Goal: Ask a question

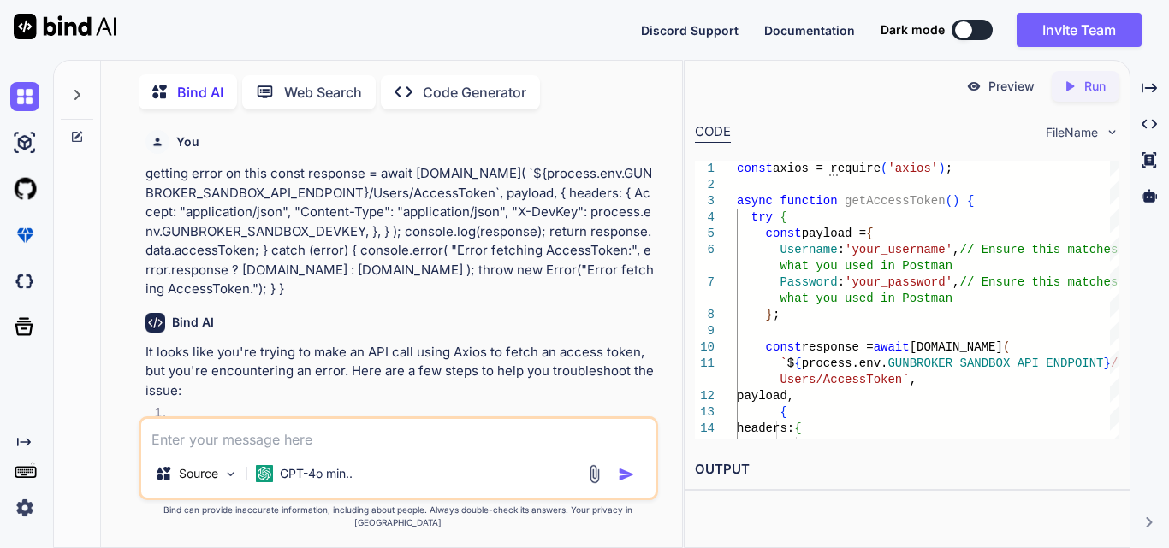
scroll to position [9751, 0]
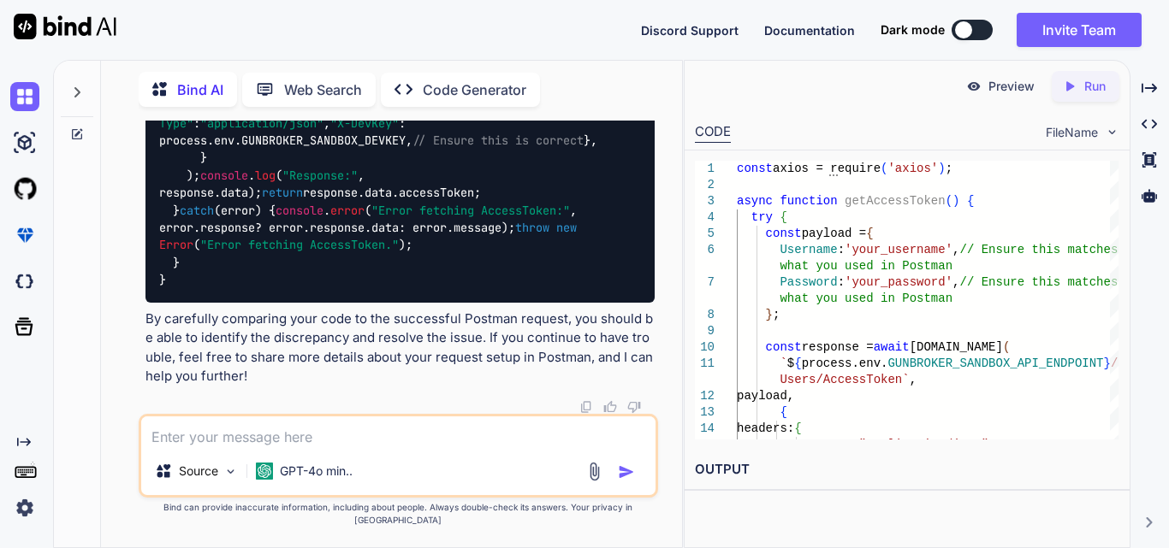
type textarea "c"
type textarea "x"
type textarea "co"
type textarea "x"
type textarea "cor"
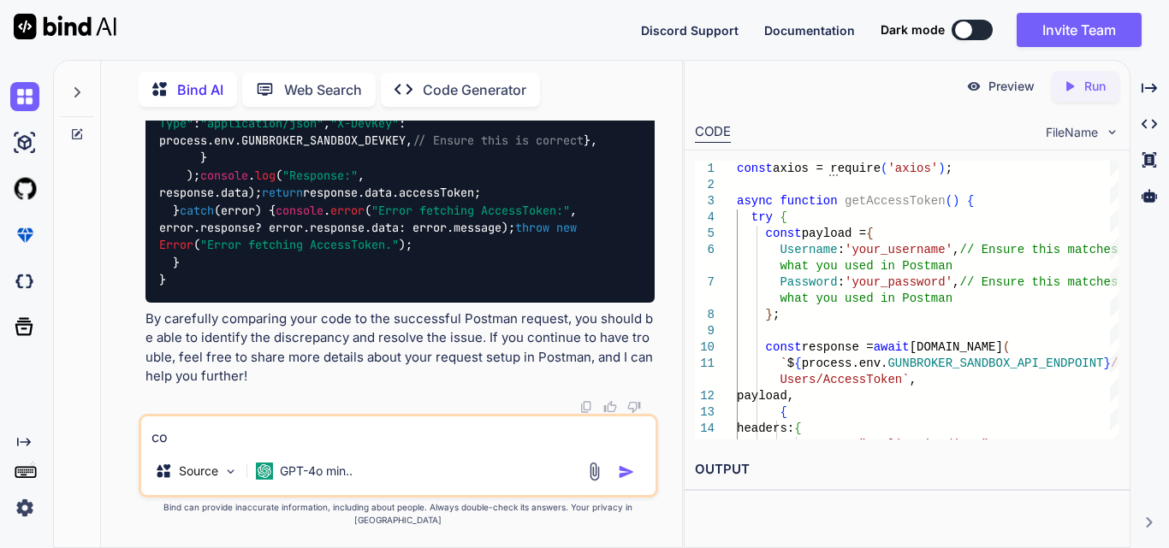
type textarea "x"
type textarea "corr"
type textarea "x"
type textarea "corre"
type textarea "x"
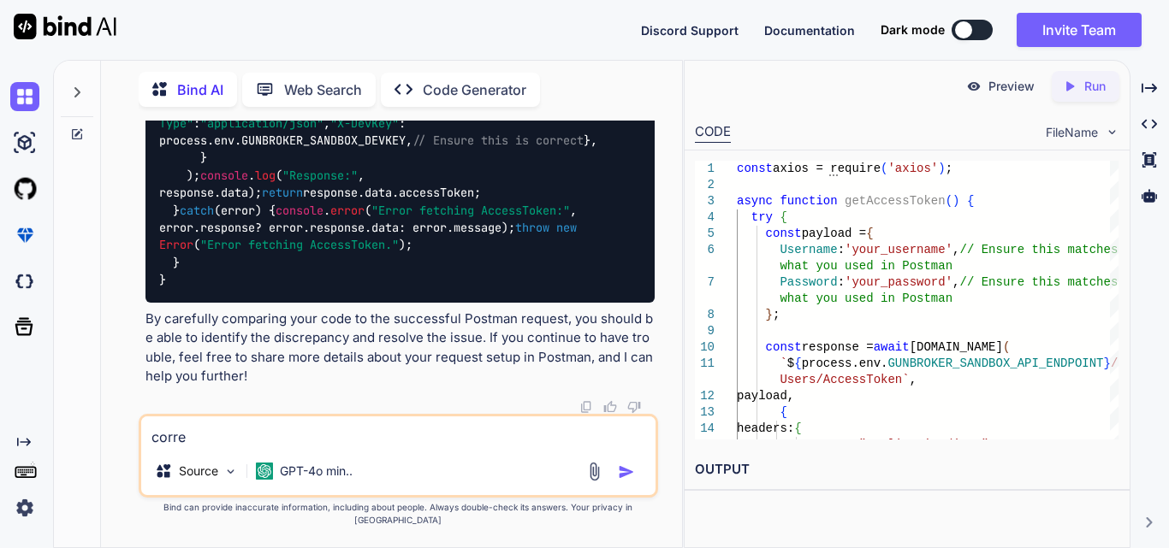
type textarea "correc"
type textarea "x"
type textarea "correct"
type textarea "x"
type textarea "correct"
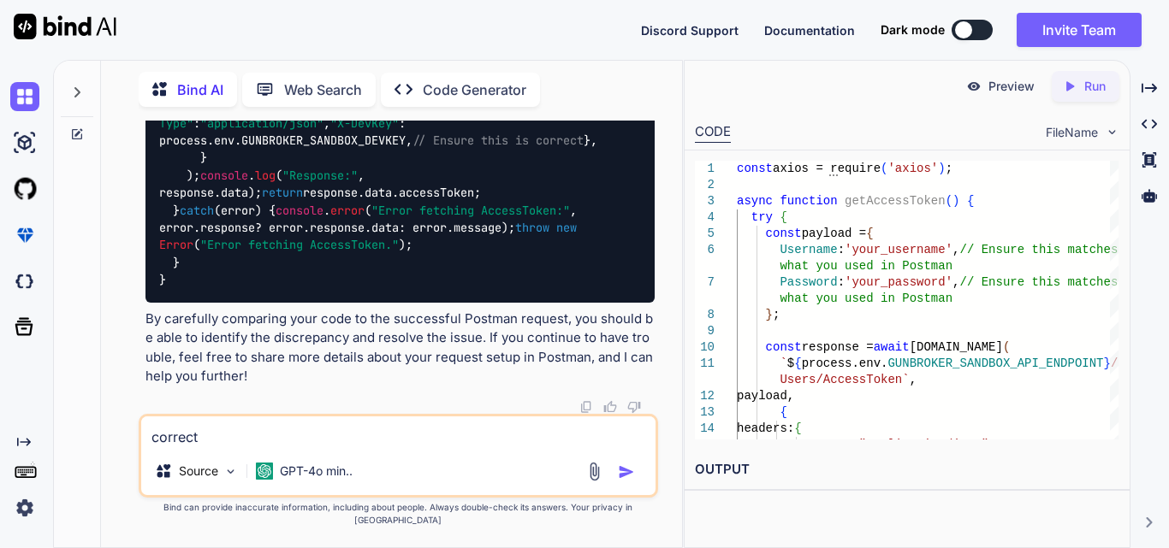
type textarea "x"
type textarea "correct t"
type textarea "x"
type textarea "correct th"
type textarea "x"
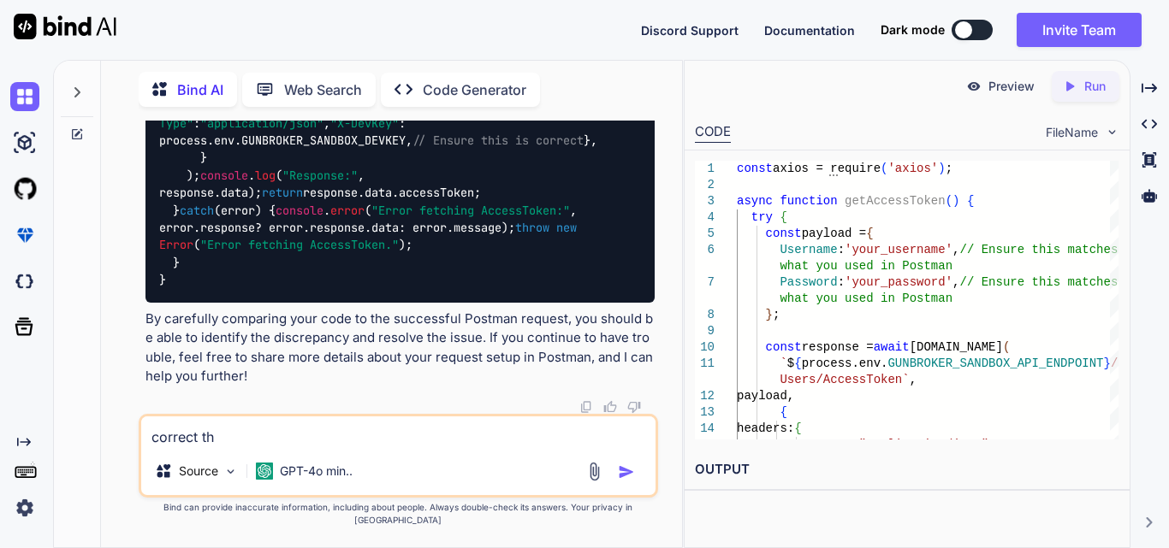
type textarea "correct the"
type textarea "x"
type textarea "correct the"
type textarea "x"
type textarea "correct the m"
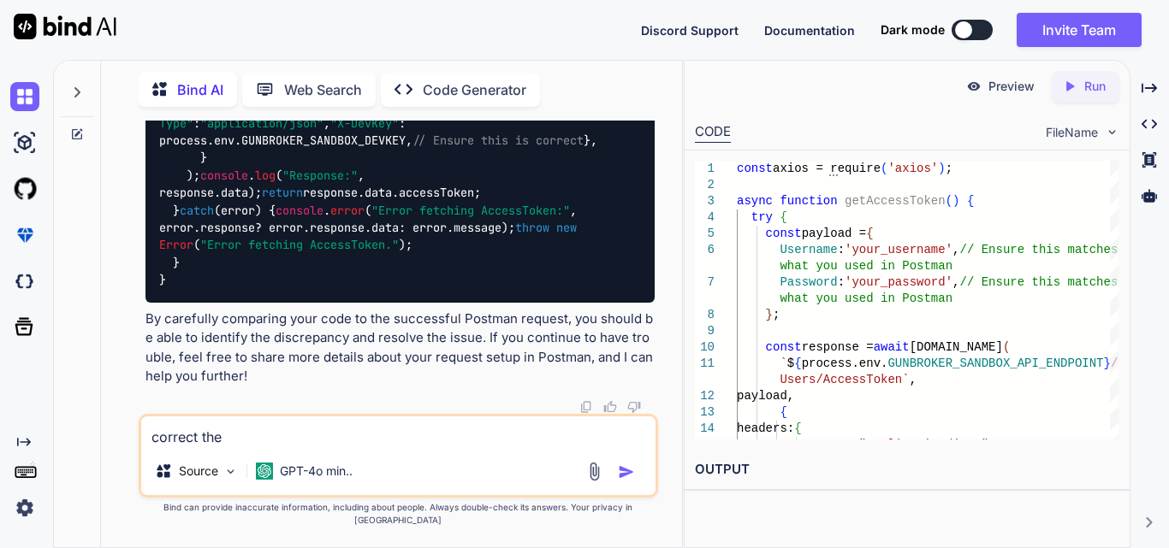
type textarea "x"
type textarea "correct the ma"
type textarea "x"
type textarea "correct the mai"
type textarea "x"
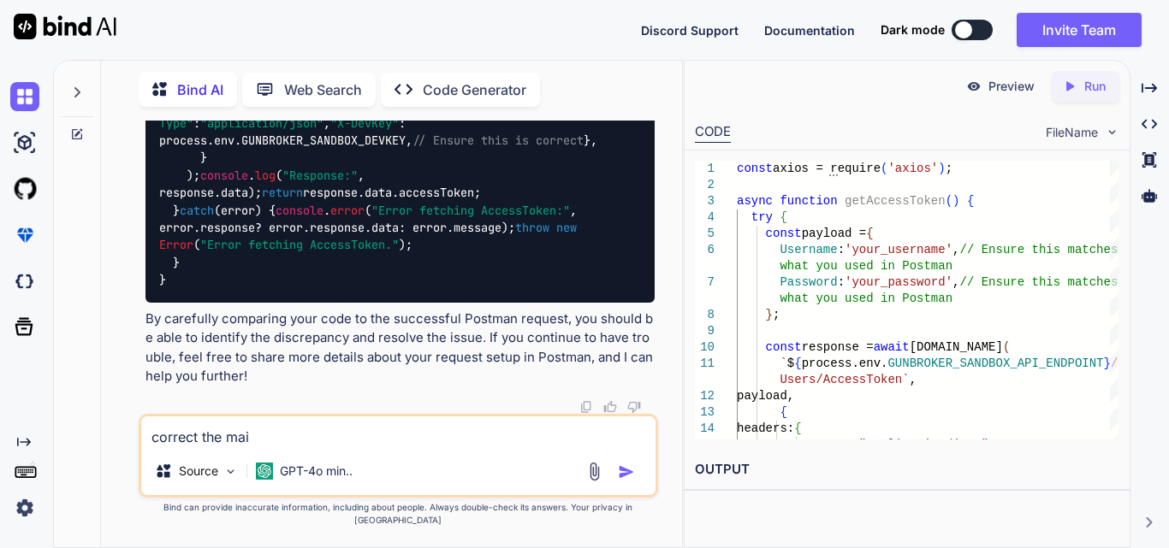
type textarea "correct the mail"
type textarea "x"
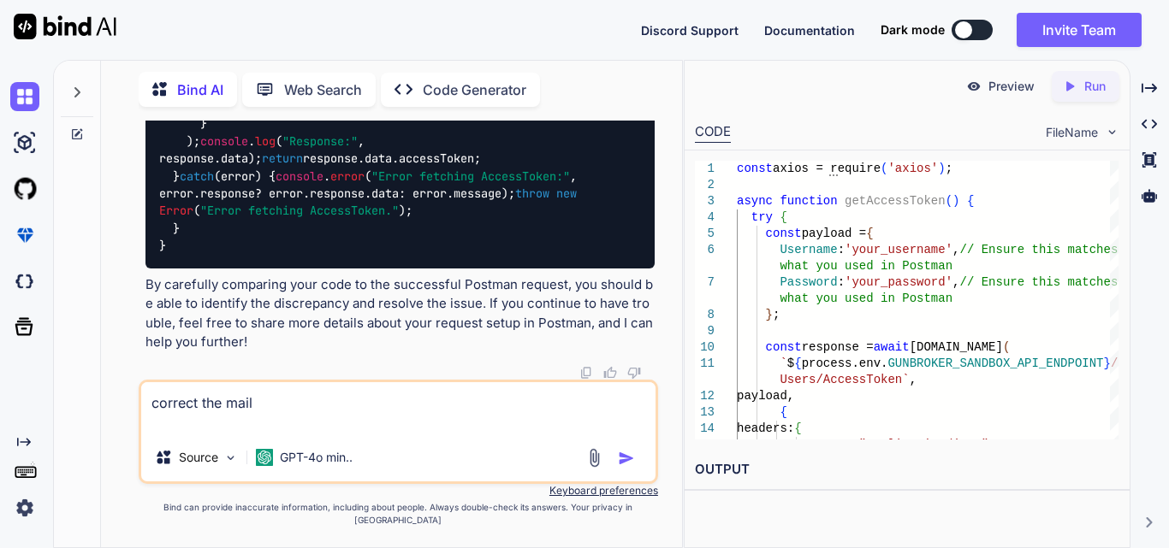
type textarea "correct the mail Hi [PERSON_NAME], Please assign me in ReactJS to learn in next…"
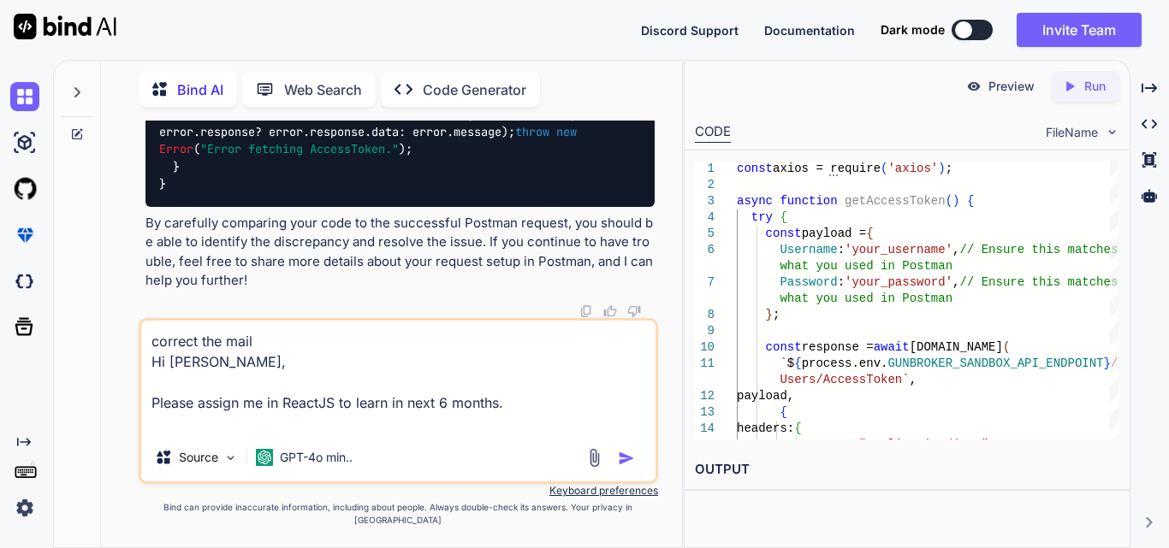
type textarea "x"
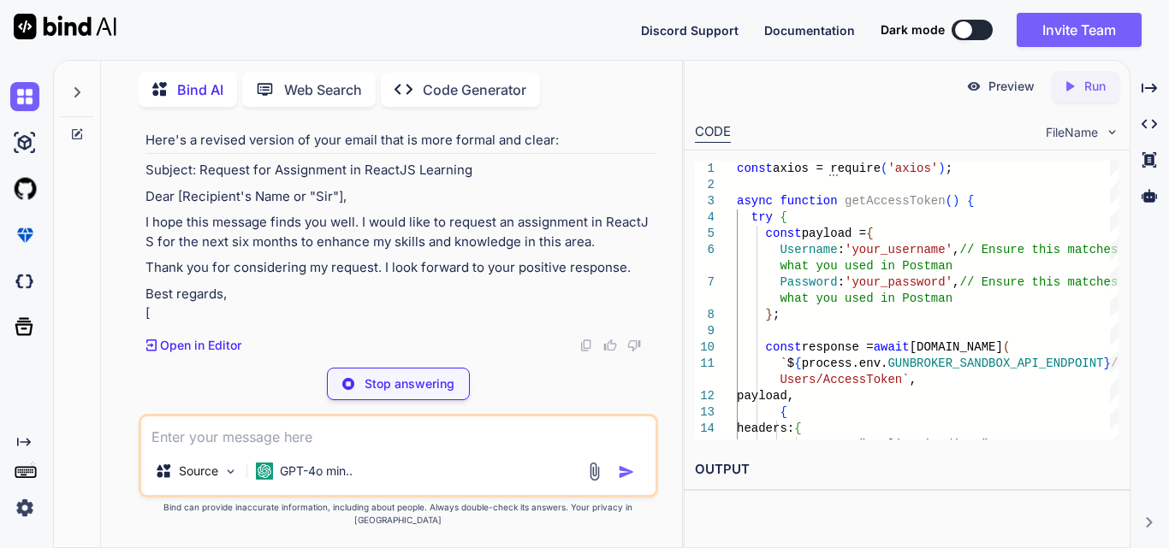
scroll to position [10756, 0]
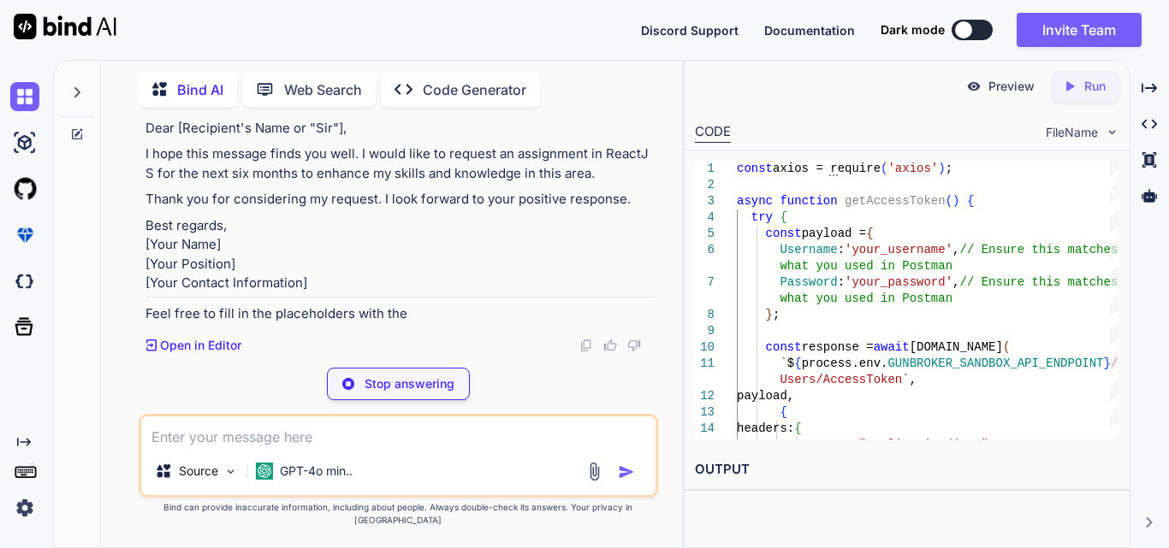
type textarea "x"
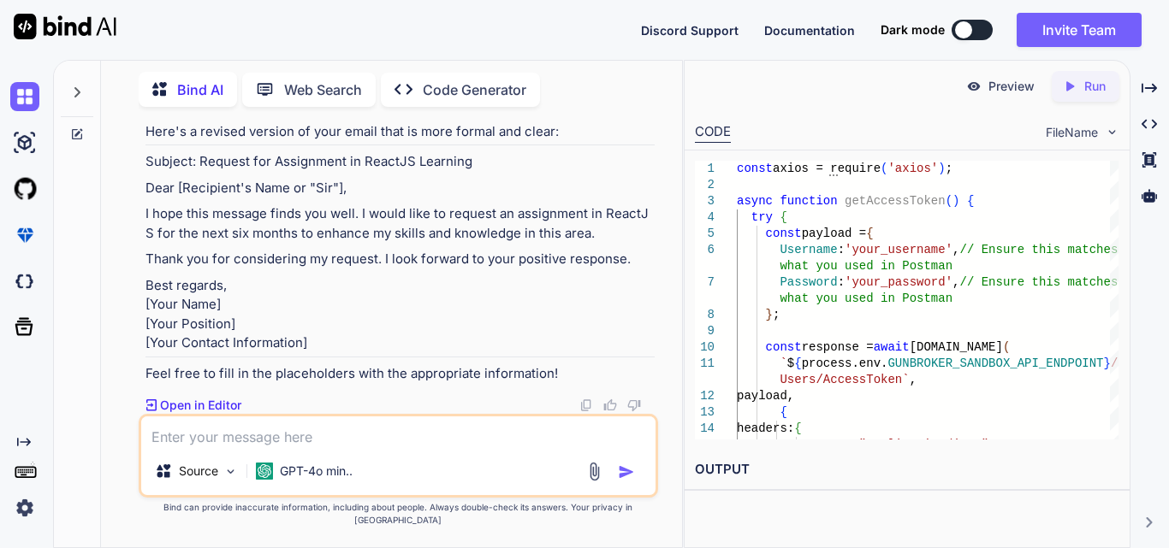
scroll to position [10804, 0]
click at [506, 15] on div "Discord Support Documentation Dark mode Invite Team Created with Pixso." at bounding box center [584, 30] width 1169 height 60
